Goal: Obtain resource: Download file/media

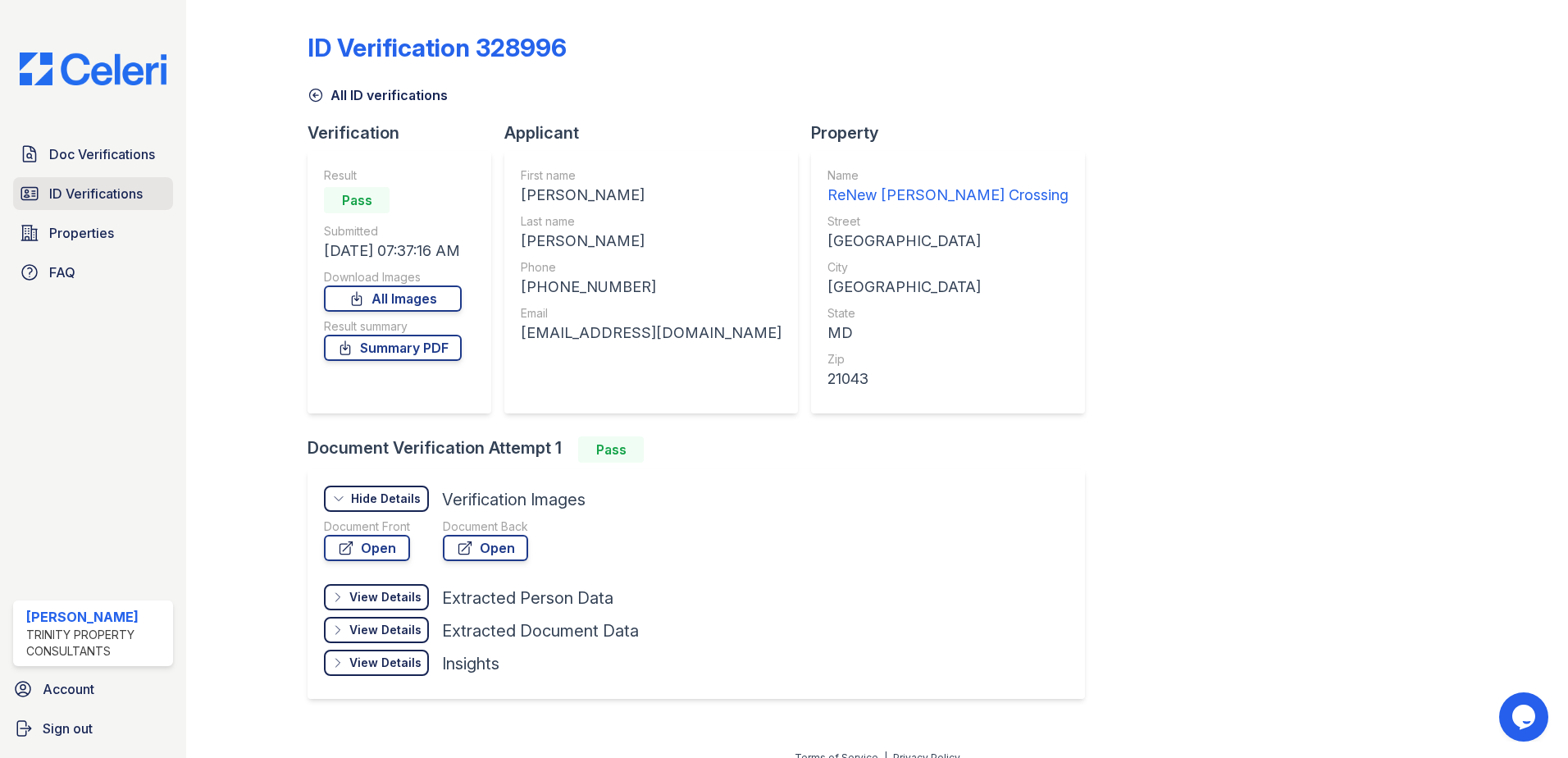
click at [132, 202] on span "ID Verifications" at bounding box center [95, 193] width 94 height 19
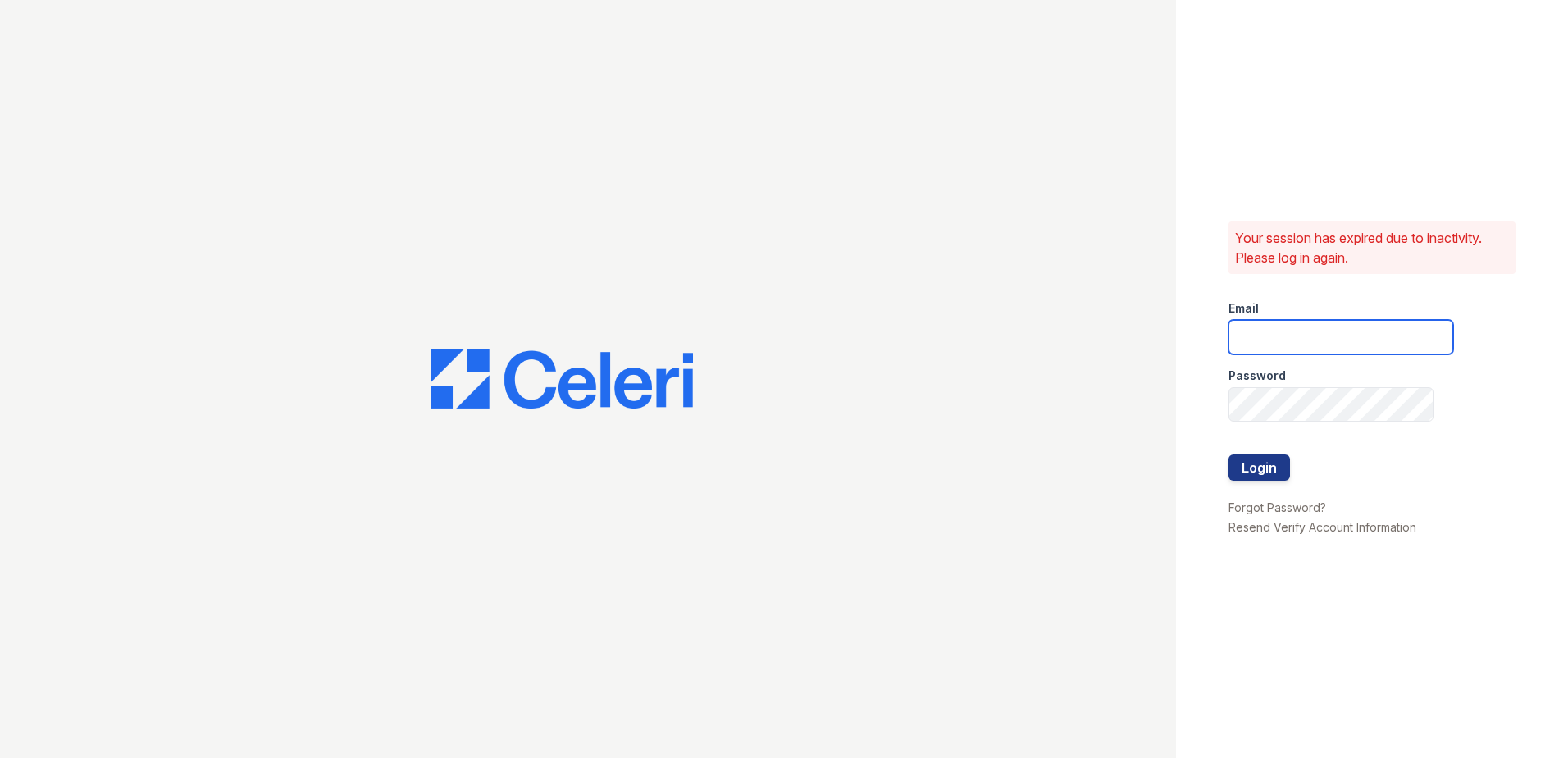
type input "sclarke@trinity-pm.com"
click at [1278, 469] on button "Login" at bounding box center [1259, 467] width 61 height 26
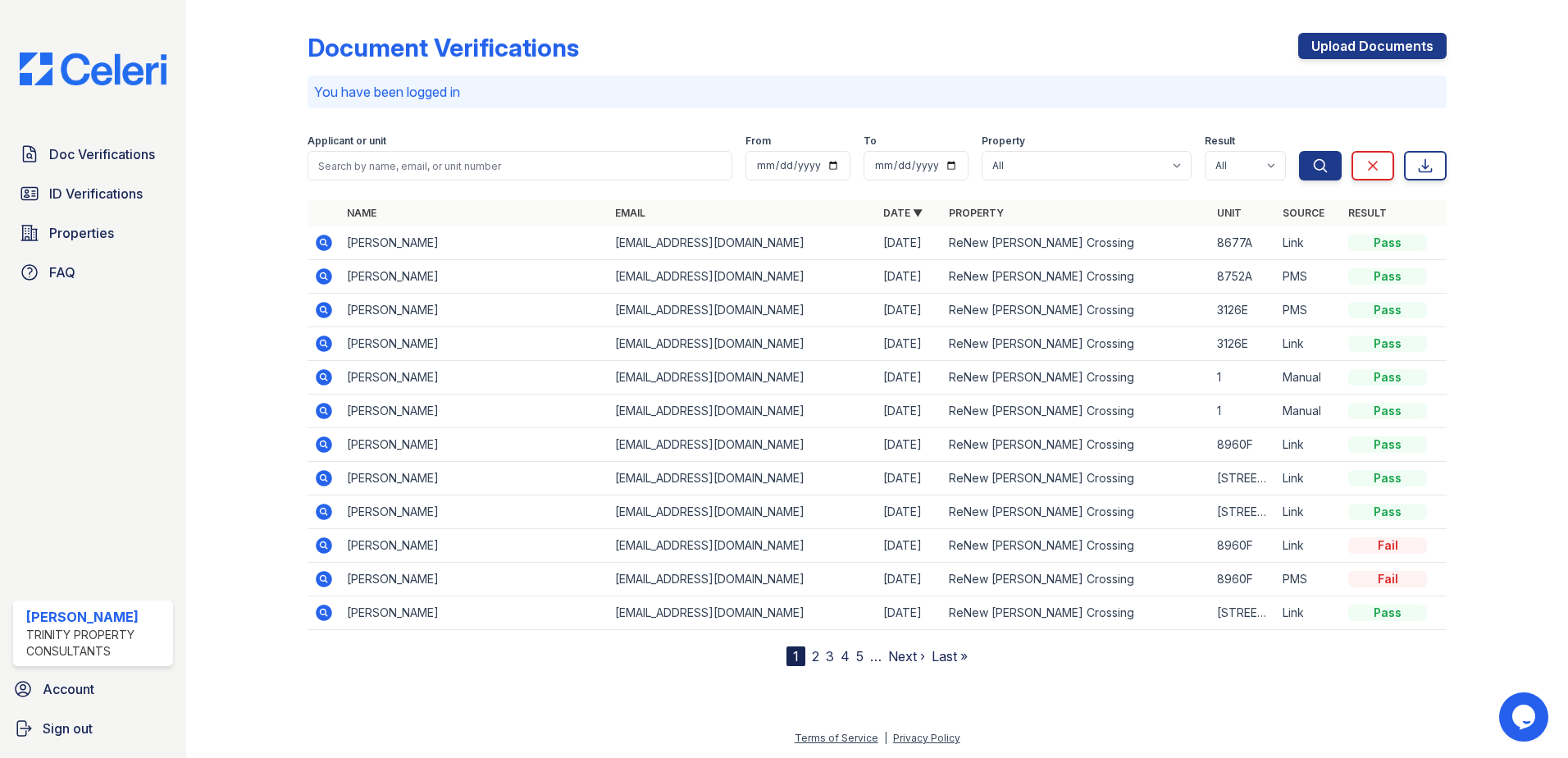
click at [332, 242] on icon at bounding box center [324, 242] width 17 height 17
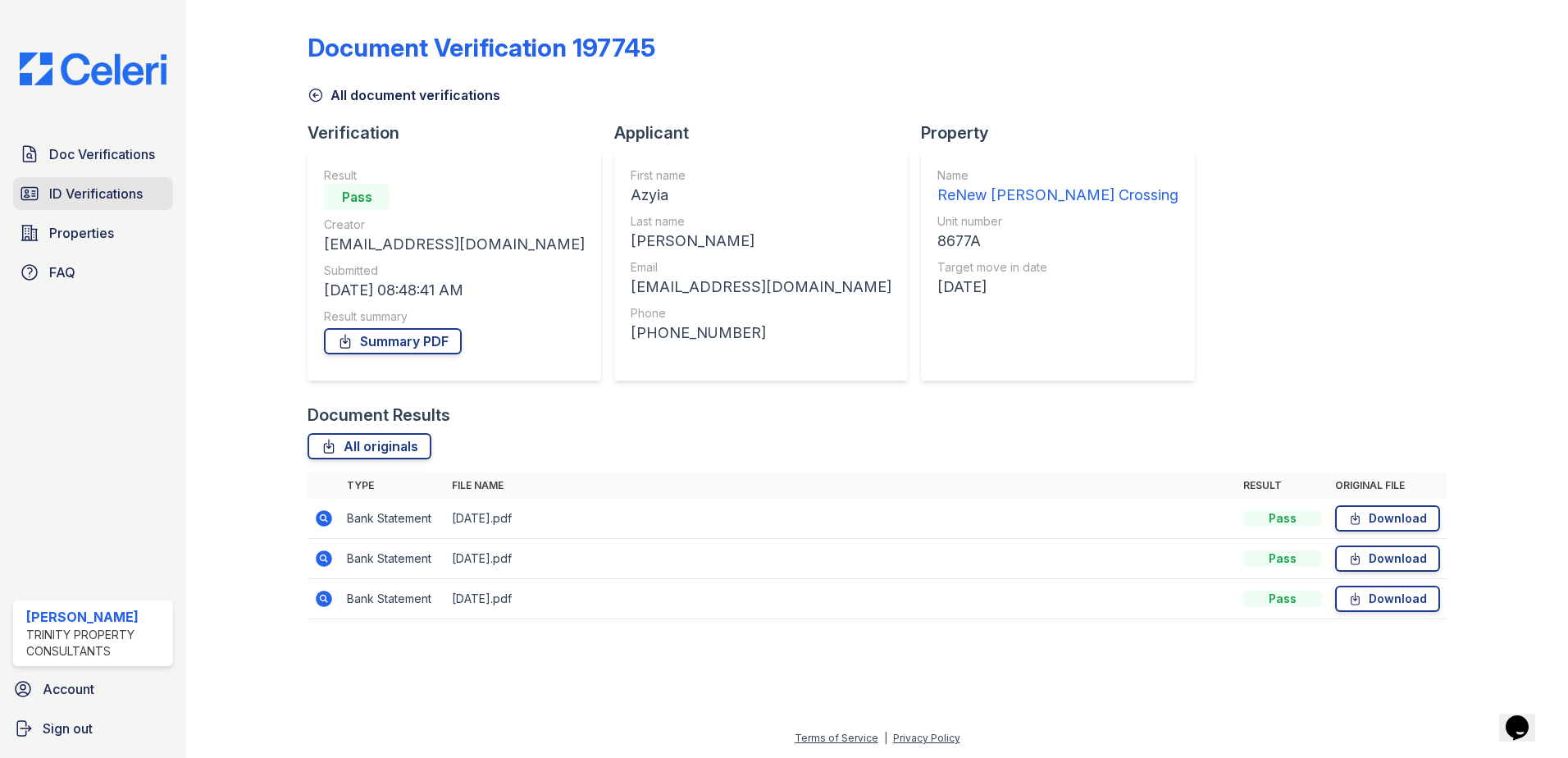
click at [141, 200] on span "ID Verifications" at bounding box center [95, 193] width 94 height 19
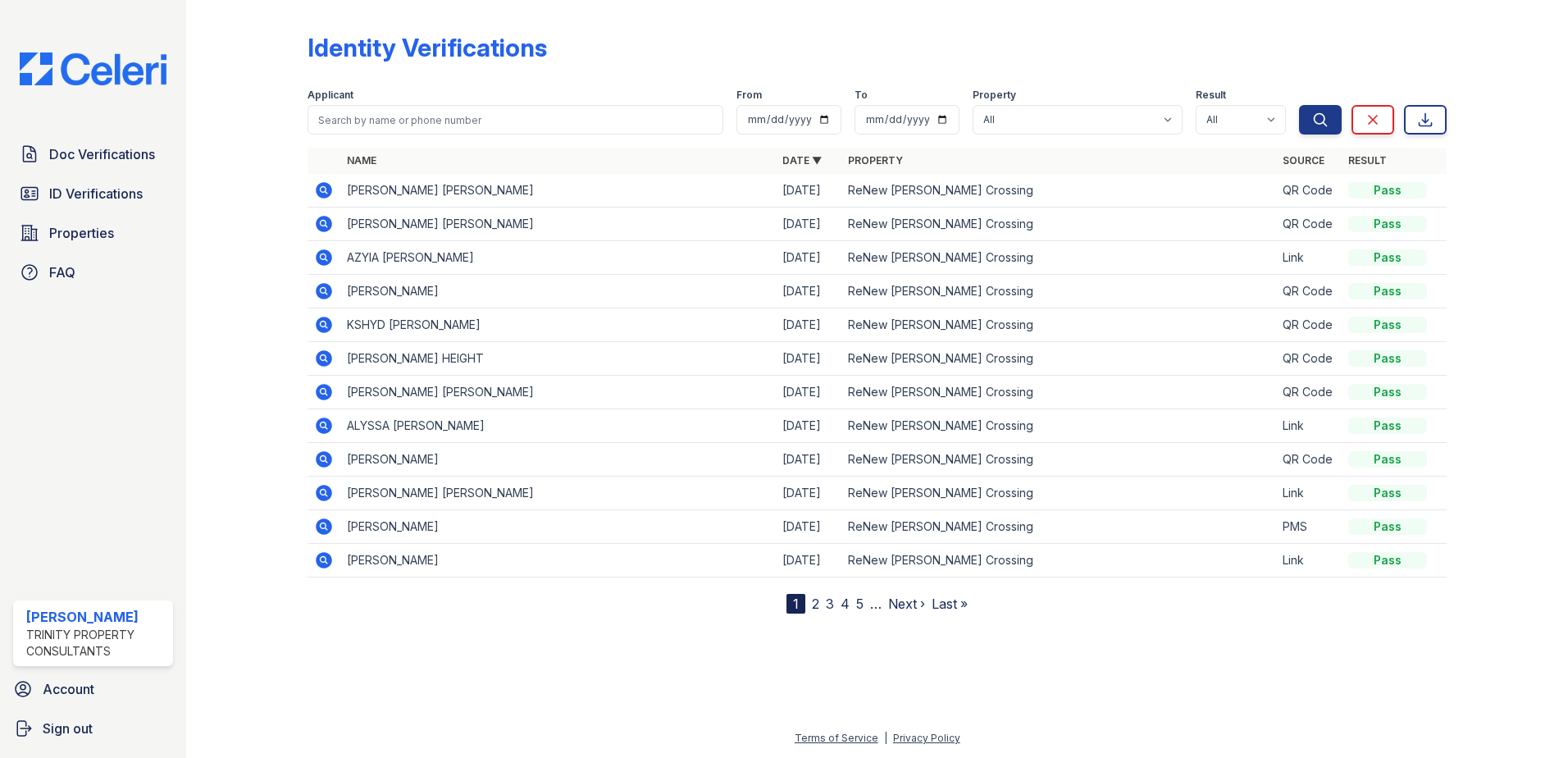
click at [331, 259] on icon at bounding box center [324, 257] width 17 height 17
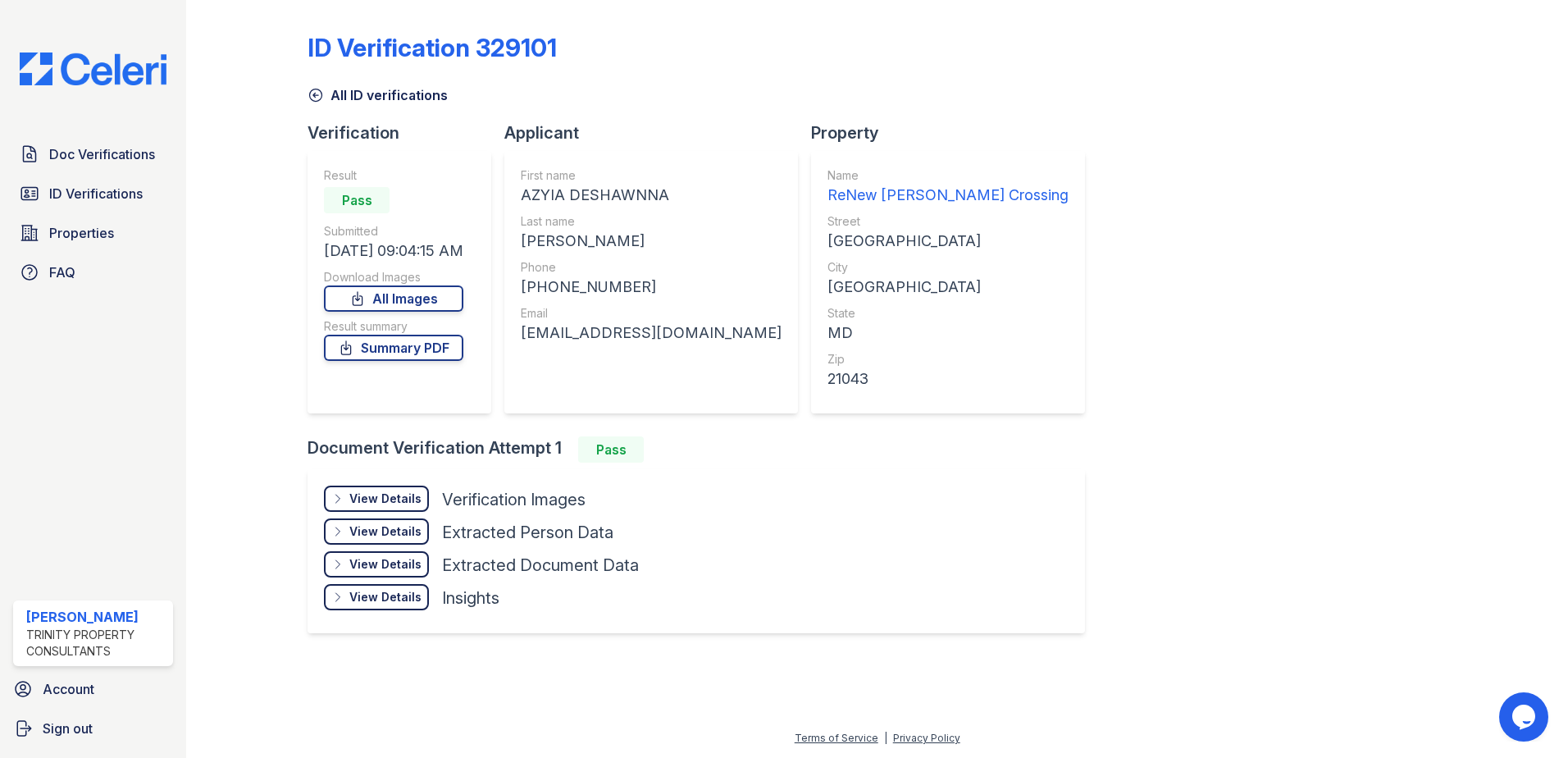
click at [375, 494] on div "View Details" at bounding box center [385, 498] width 72 height 17
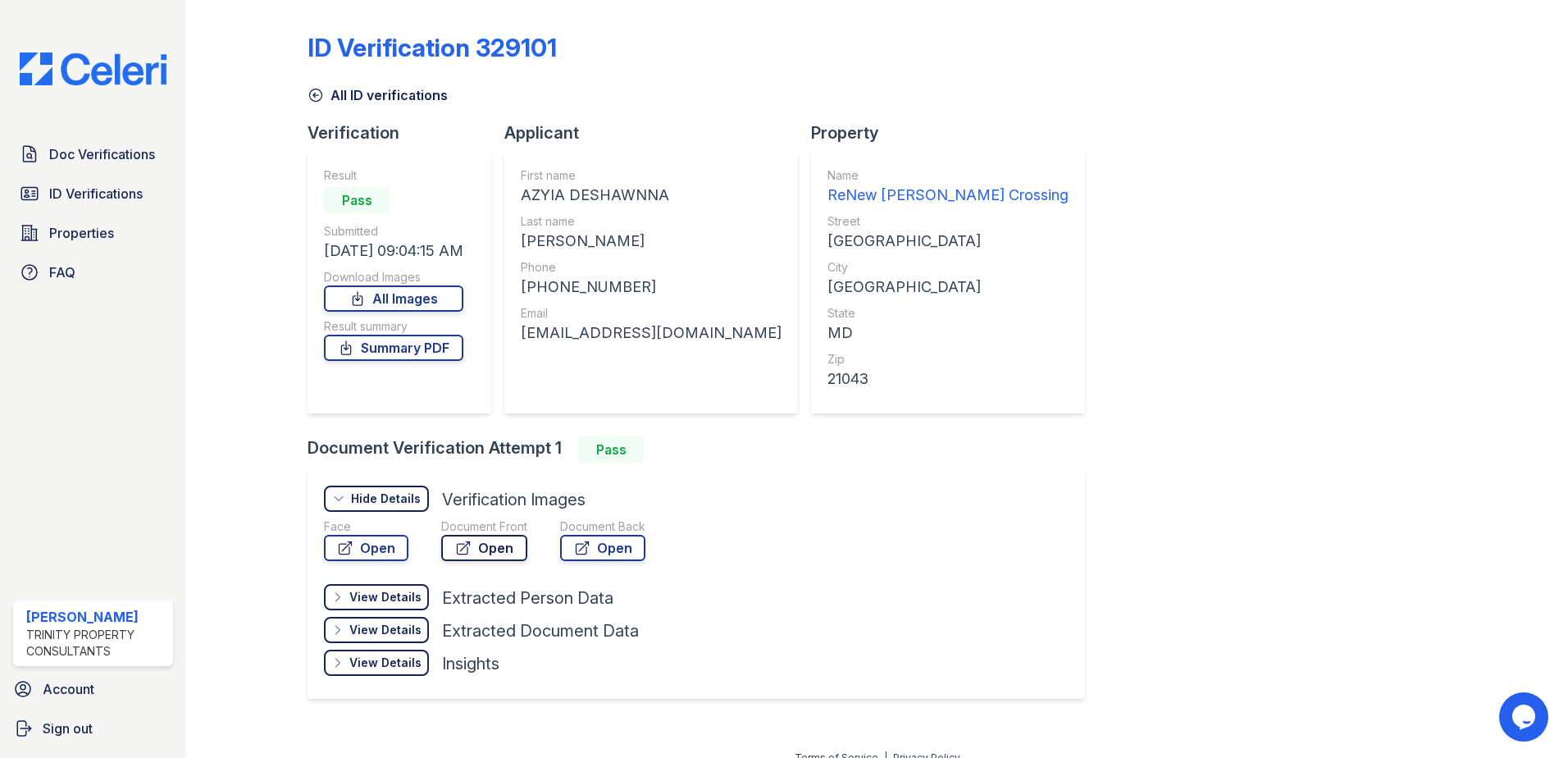
click at [482, 553] on link "Open" at bounding box center [484, 548] width 86 height 26
click at [97, 188] on span "ID Verifications" at bounding box center [95, 193] width 94 height 19
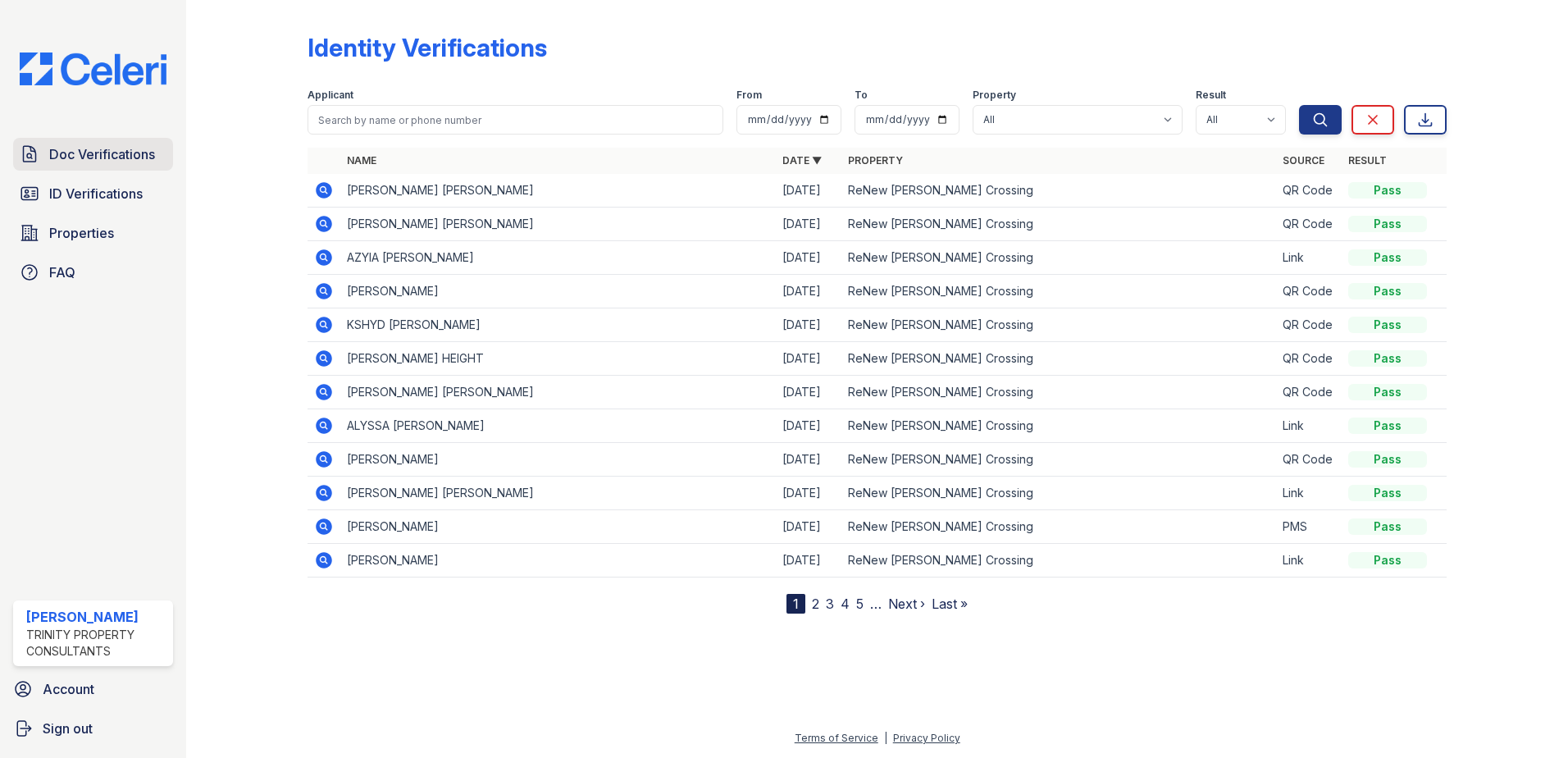
click at [117, 155] on span "Doc Verifications" at bounding box center [102, 154] width 106 height 19
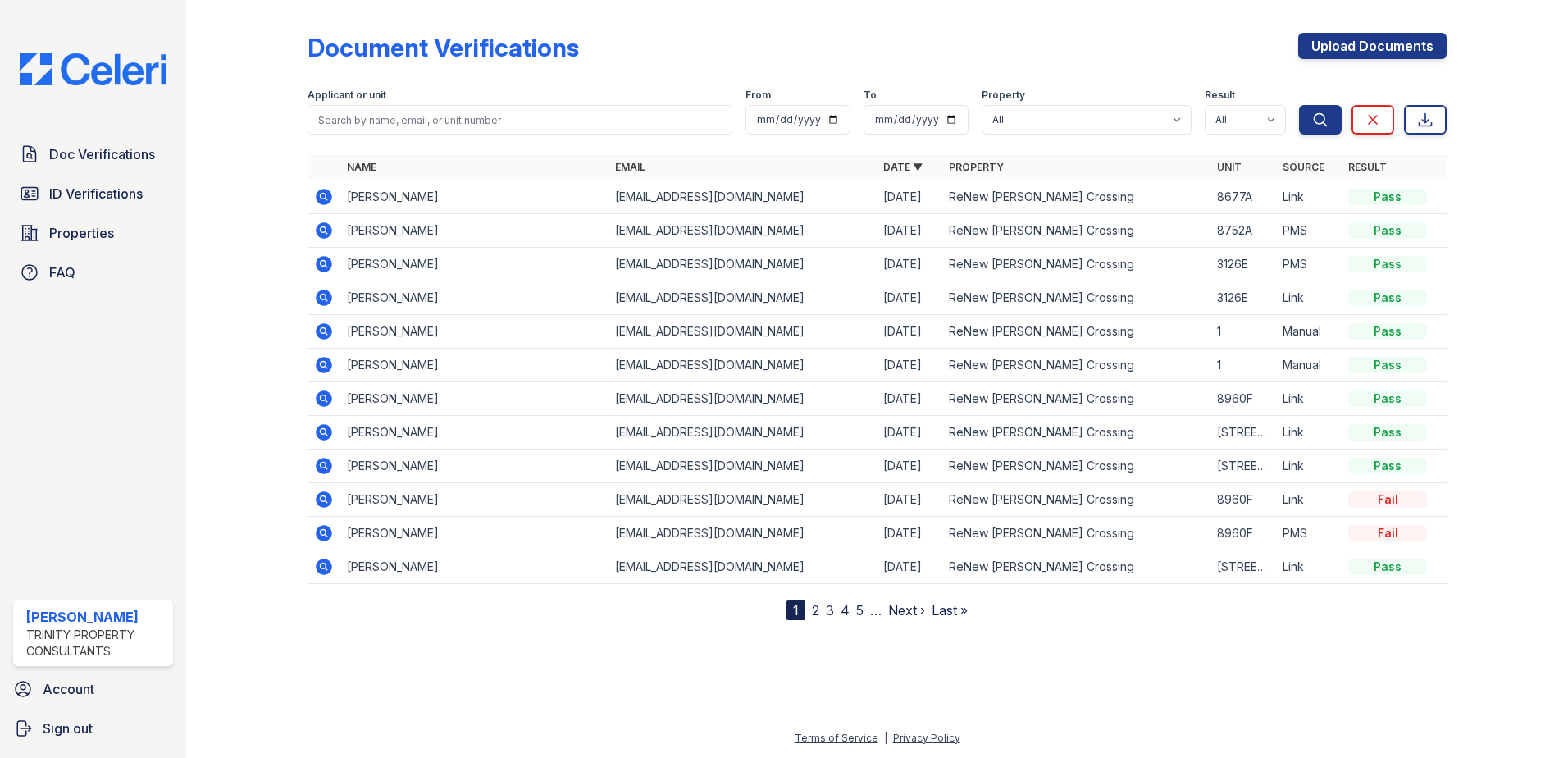
click at [326, 362] on icon at bounding box center [324, 365] width 19 height 19
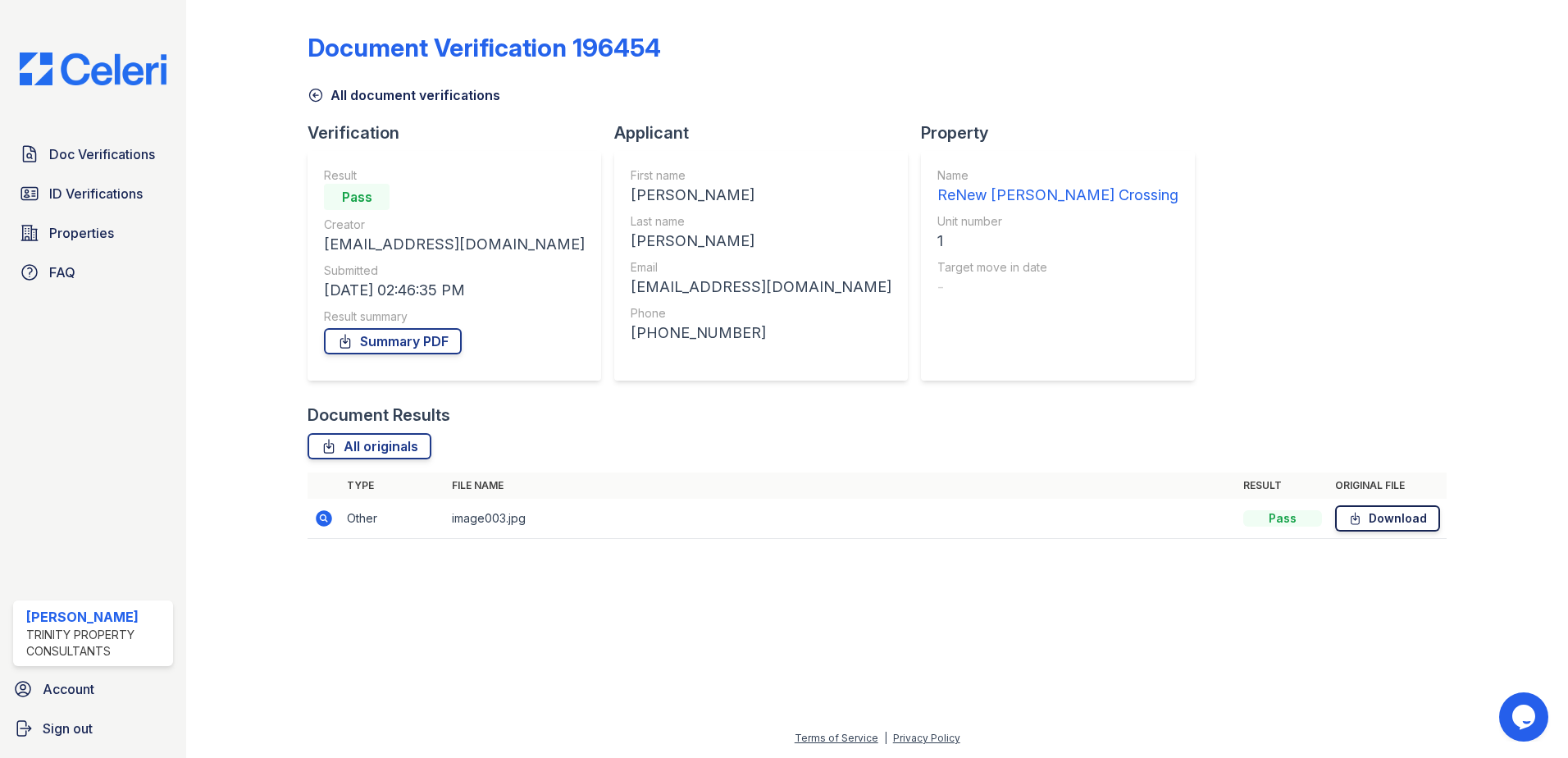
click at [1376, 515] on link "Download" at bounding box center [1388, 518] width 105 height 26
click at [1467, 244] on div at bounding box center [1494, 280] width 95 height 549
click at [143, 158] on span "Doc Verifications" at bounding box center [102, 154] width 106 height 19
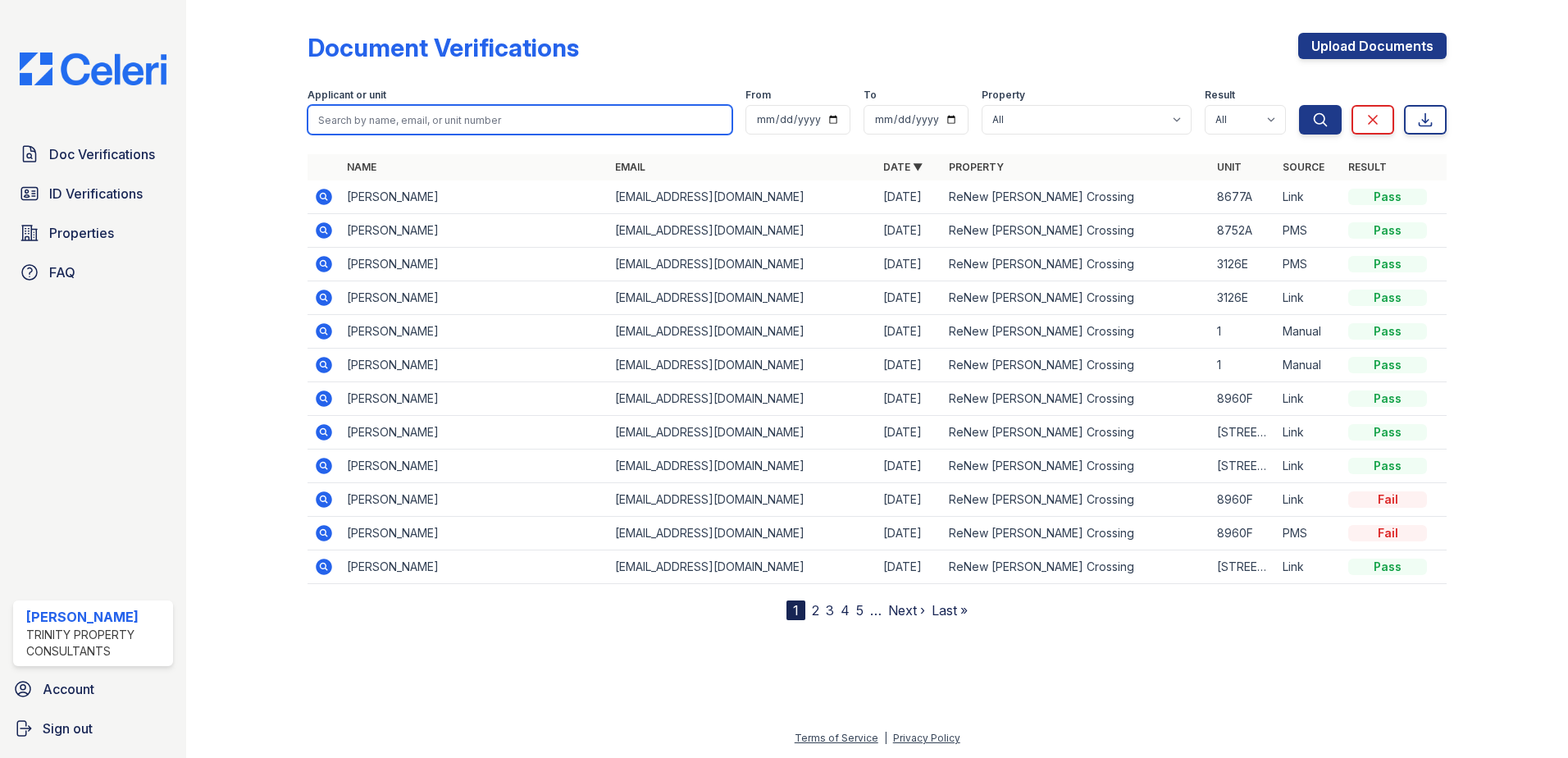
click at [356, 121] on input "search" at bounding box center [519, 120] width 424 height 30
type input "Linda"
click at [1298, 105] on button "Search" at bounding box center [1320, 120] width 43 height 30
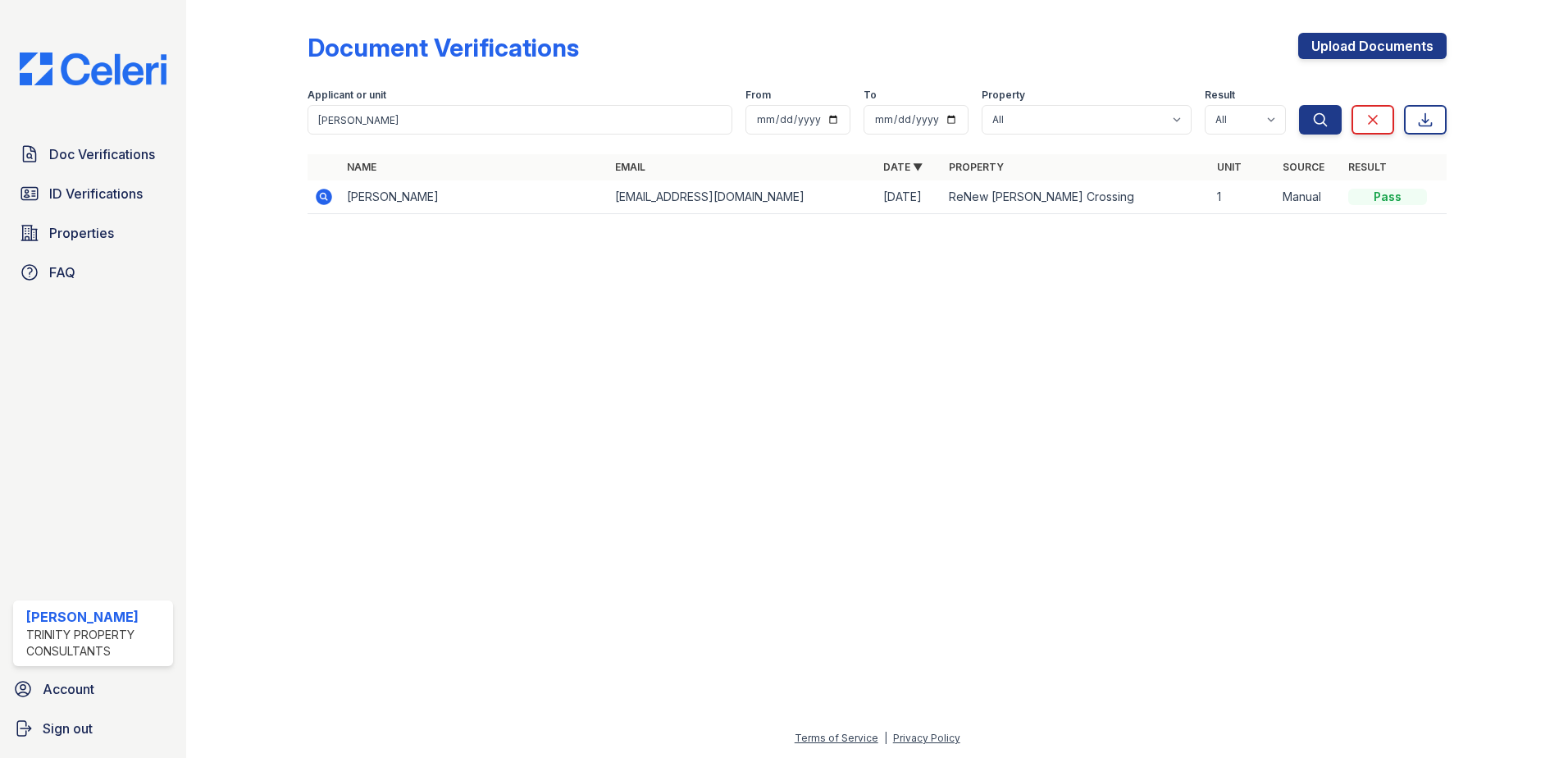
click at [326, 192] on icon at bounding box center [324, 197] width 17 height 17
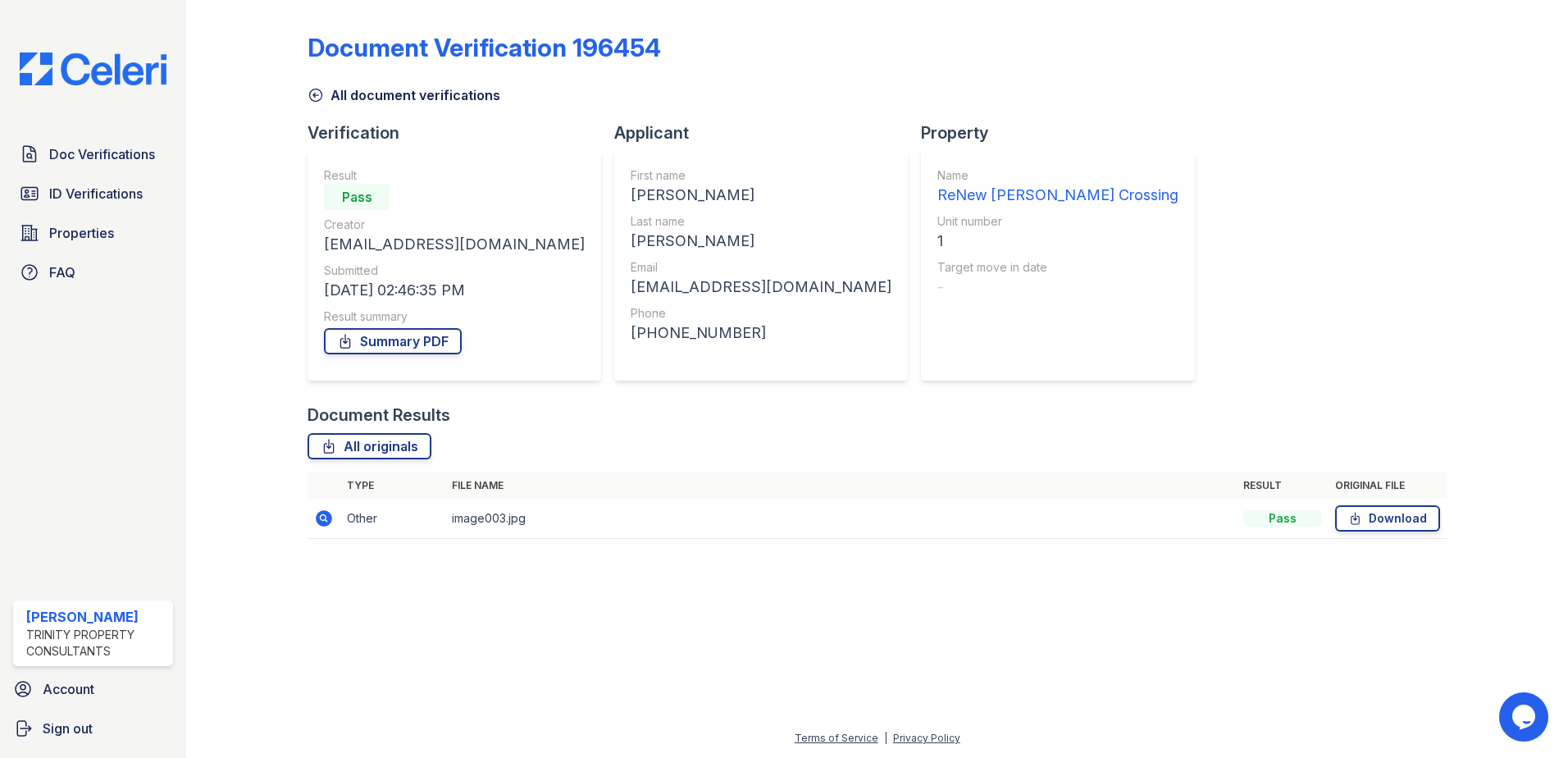
click at [1411, 504] on td "Download" at bounding box center [1387, 519] width 118 height 40
click at [1408, 513] on link "Download" at bounding box center [1388, 518] width 105 height 26
click at [1243, 425] on div "Document Results" at bounding box center [877, 415] width 1139 height 23
